Goal: Check status: Check status

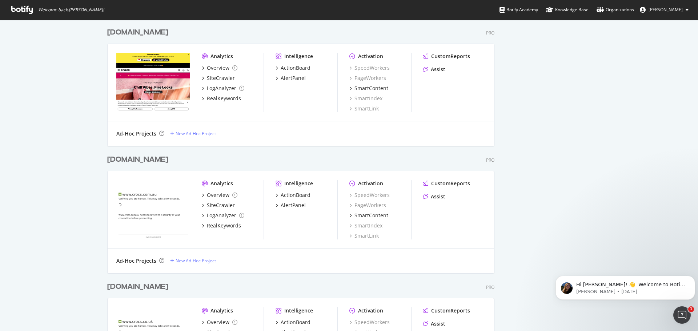
scroll to position [6, 6]
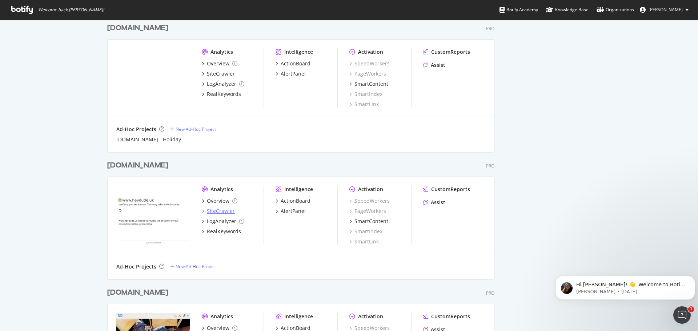
click at [228, 210] on div "SiteCrawler" at bounding box center [221, 211] width 28 height 7
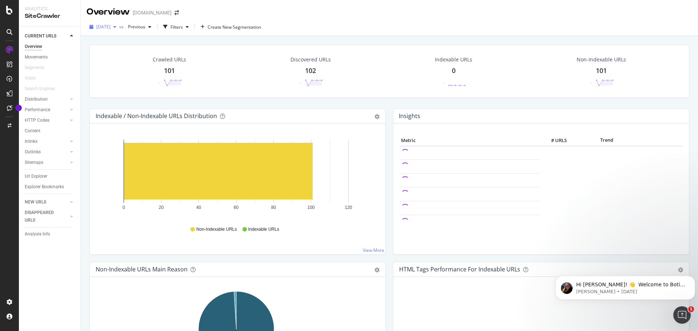
click at [111, 27] on span "2025 Sep. 6th" at bounding box center [103, 27] width 14 height 6
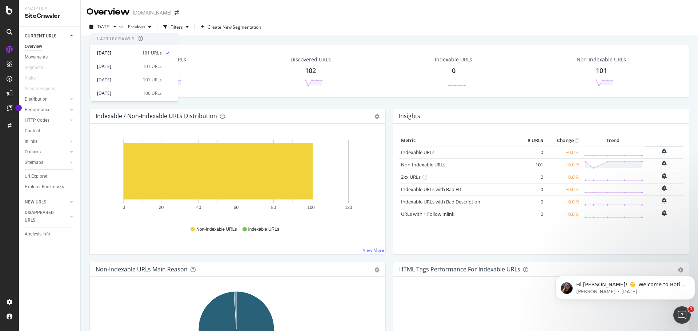
click at [360, 22] on div "2025 Sep. 6th vs Previous Filters Create New Segmentation" at bounding box center [389, 28] width 617 height 15
